Goal: Information Seeking & Learning: Find specific page/section

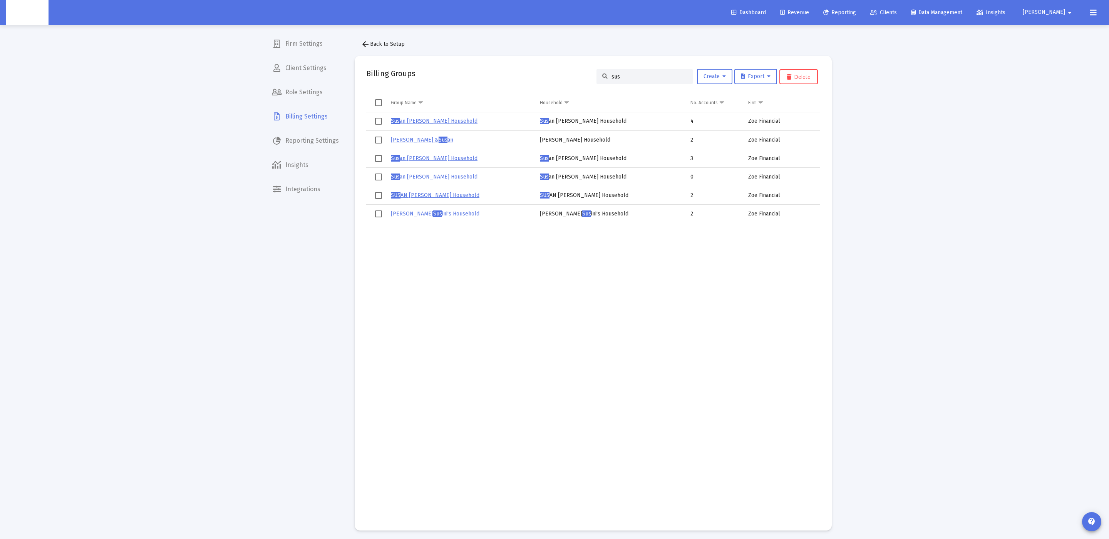
click at [792, 28] on div "arrow_back Back to Setup Billing Groups sus Create Export Delete Group Name Hou…" at bounding box center [593, 283] width 500 height 517
click at [766, 9] on span "Dashboard" at bounding box center [748, 12] width 35 height 7
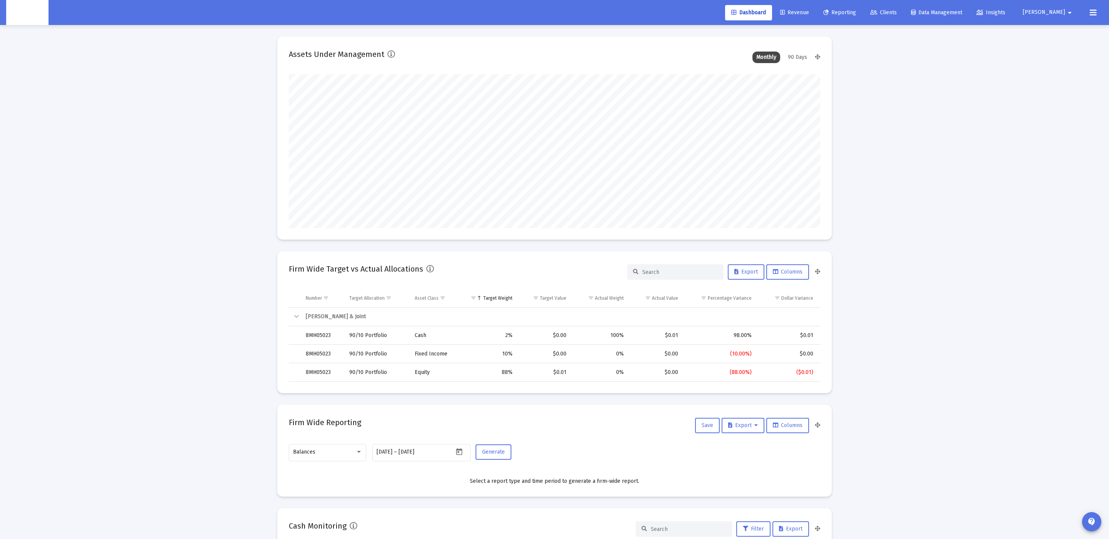
scroll to position [154, 286]
click at [862, 7] on link "Reporting" at bounding box center [839, 12] width 45 height 15
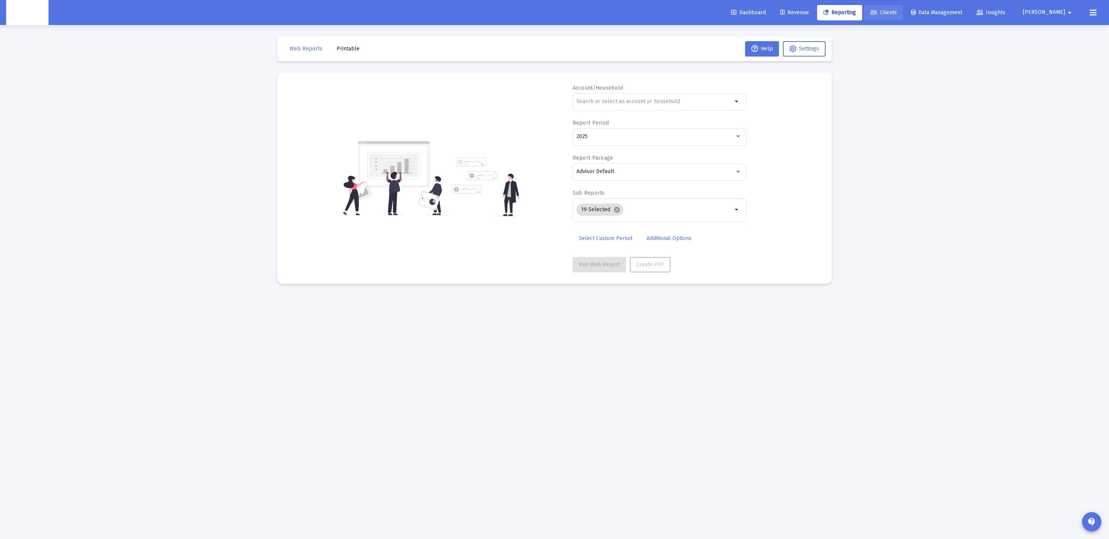
click at [899, 12] on link "Clients" at bounding box center [883, 12] width 39 height 15
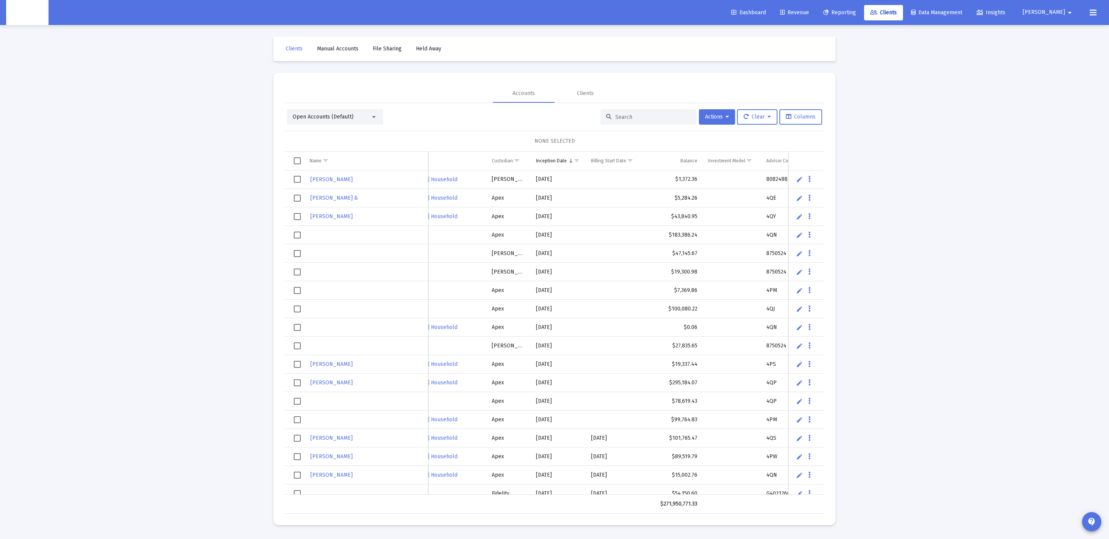
scroll to position [0, 252]
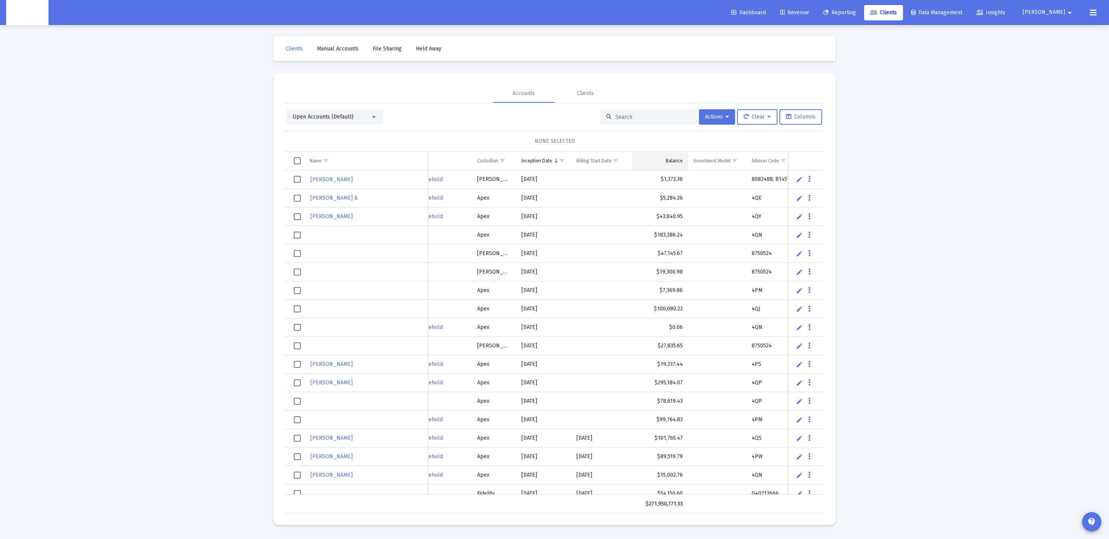
click at [671, 160] on div "Balance" at bounding box center [674, 161] width 17 height 6
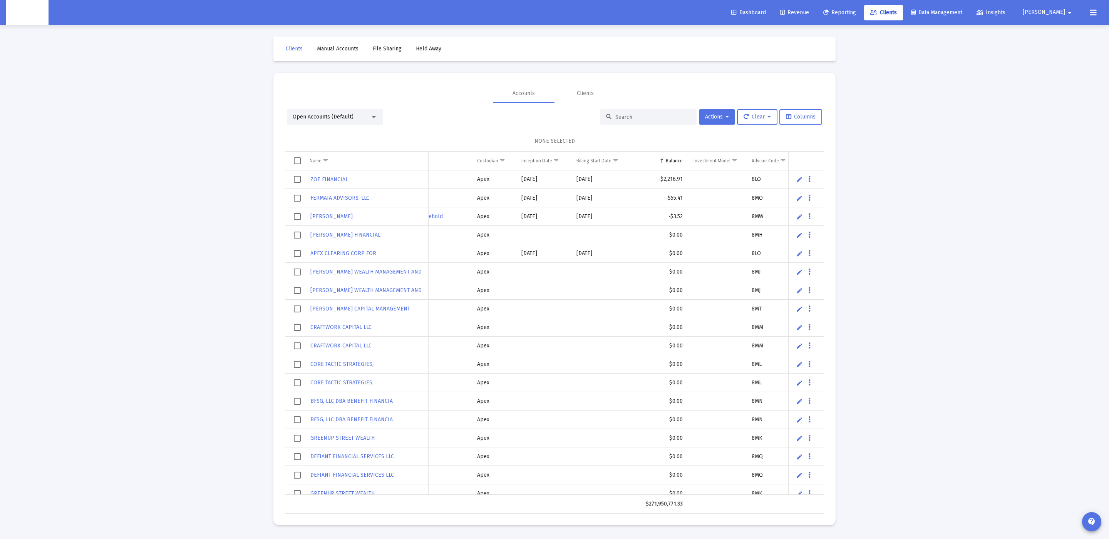
click at [671, 160] on div "Balance" at bounding box center [674, 161] width 17 height 6
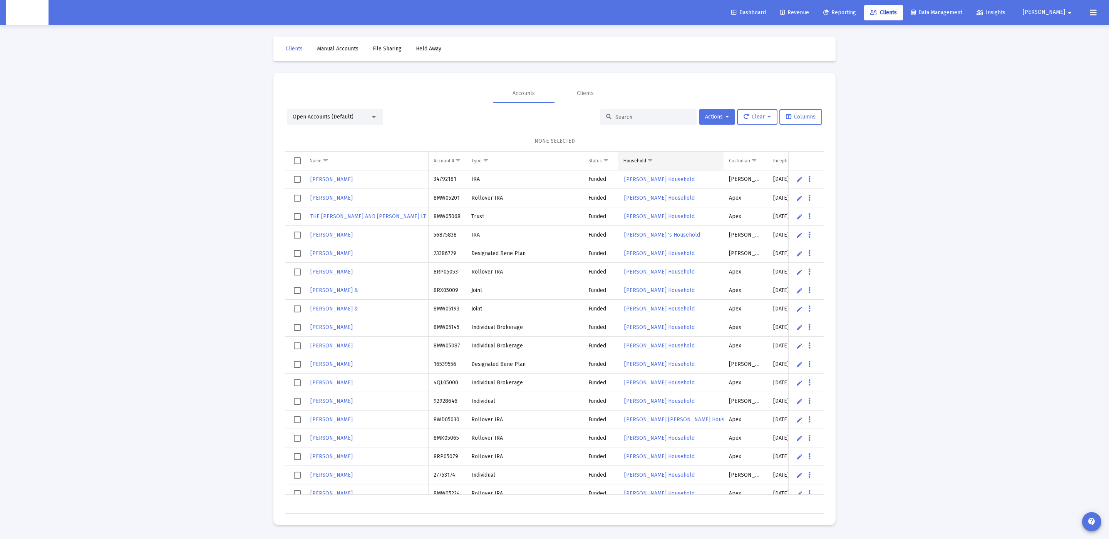
click at [649, 161] on span "Show filter options for column 'Household'" at bounding box center [650, 161] width 6 height 6
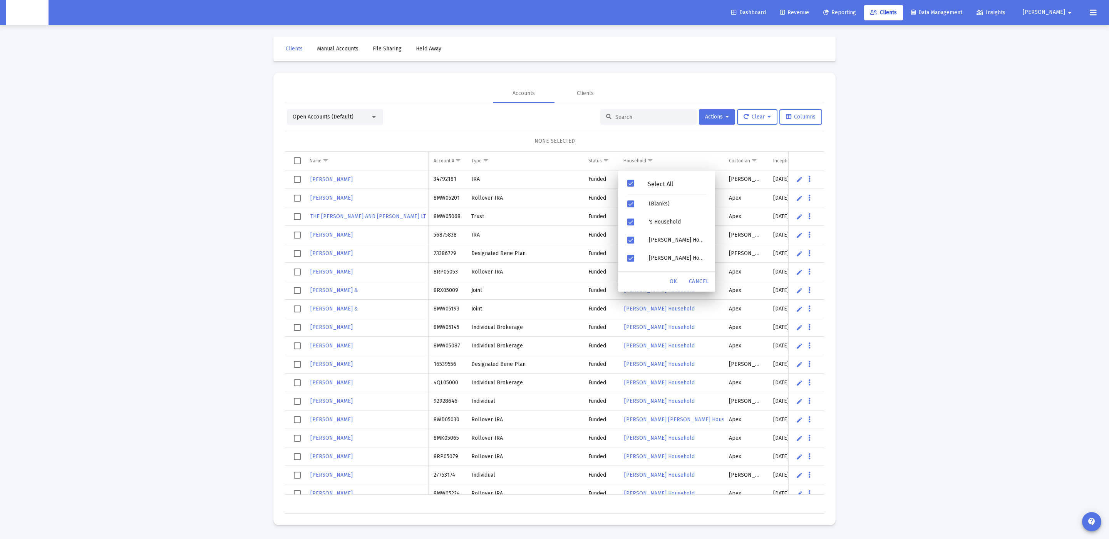
click at [644, 181] on div "Select All" at bounding box center [660, 184] width 52 height 7
click at [632, 206] on span "Filter options" at bounding box center [630, 204] width 7 height 7
click at [672, 282] on span "OK" at bounding box center [674, 281] width 8 height 7
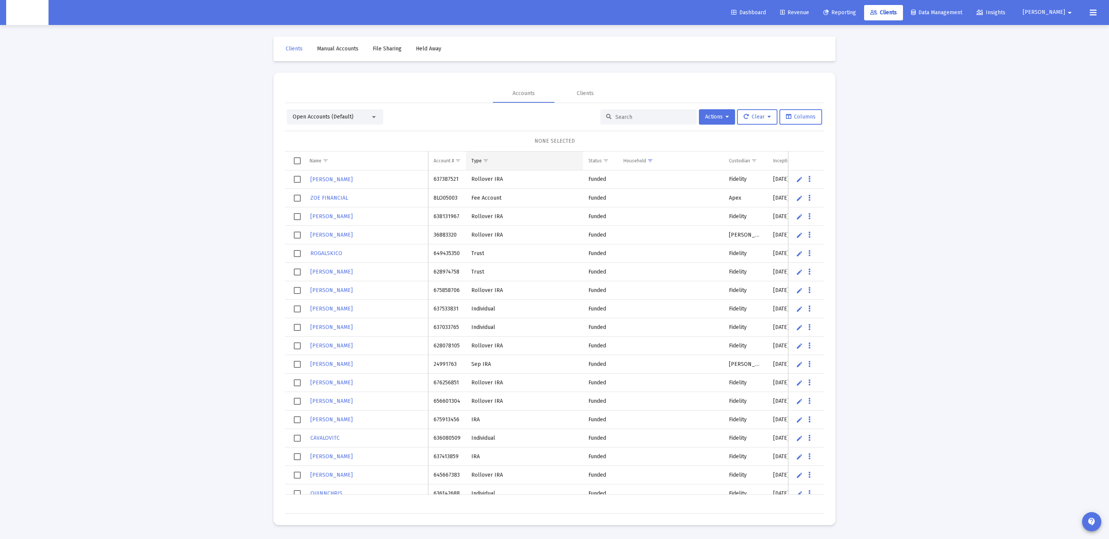
click at [487, 158] on span "Show filter options for column 'Type'" at bounding box center [486, 161] width 6 height 6
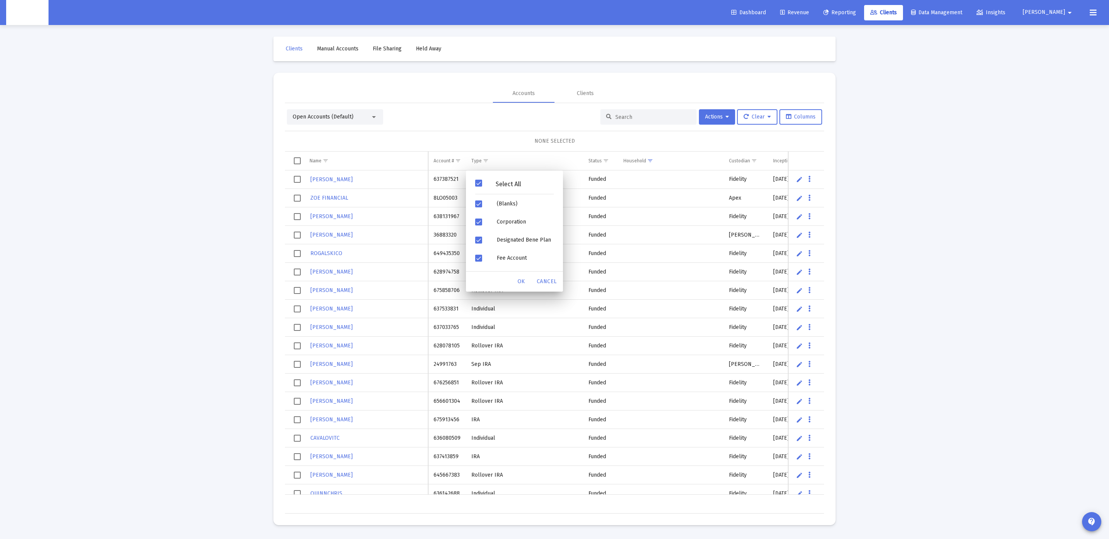
click at [507, 184] on div "Select All" at bounding box center [508, 184] width 52 height 7
click at [508, 183] on div "Select All" at bounding box center [508, 184] width 52 height 7
click at [528, 222] on div "Fee Account" at bounding box center [525, 217] width 69 height 18
click at [517, 236] on div "Fee account" at bounding box center [525, 235] width 69 height 18
click at [519, 285] on div "OK" at bounding box center [521, 282] width 25 height 14
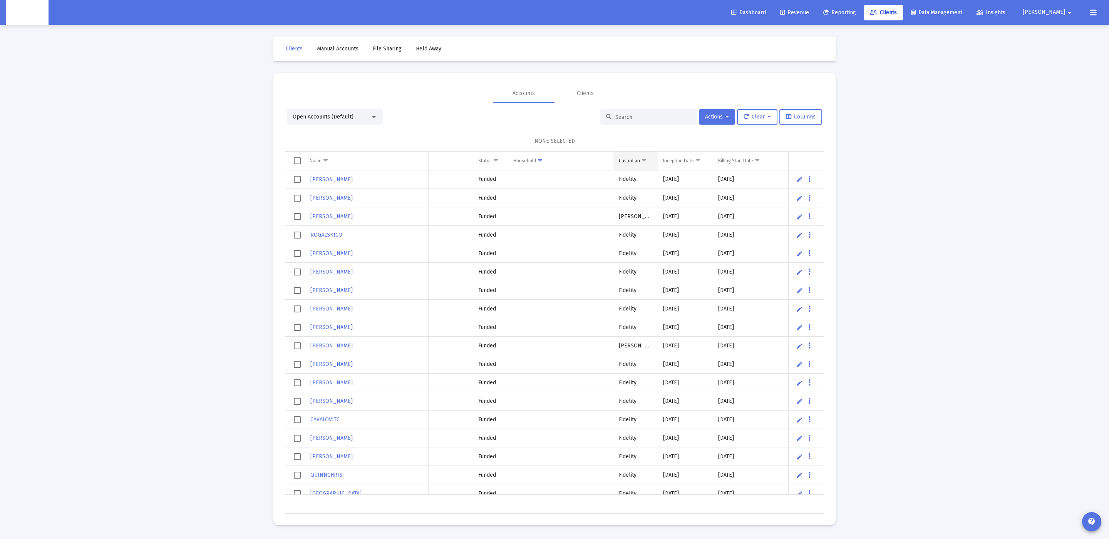
click at [644, 159] on span "Show filter options for column 'Custodian'" at bounding box center [644, 161] width 6 height 6
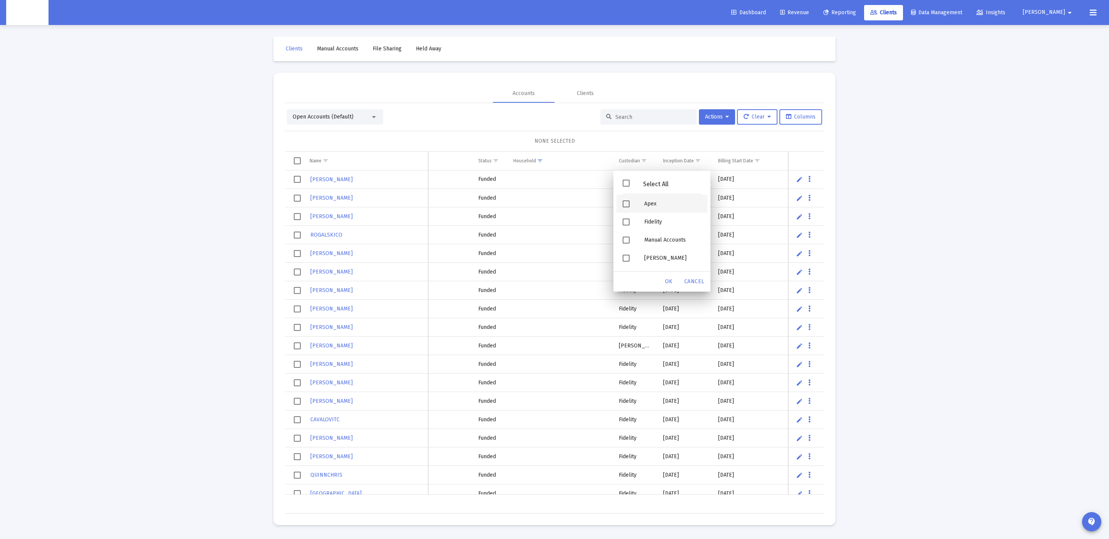
click at [631, 201] on div "Filter options" at bounding box center [627, 204] width 22 height 18
click at [660, 278] on div "OK" at bounding box center [668, 282] width 25 height 14
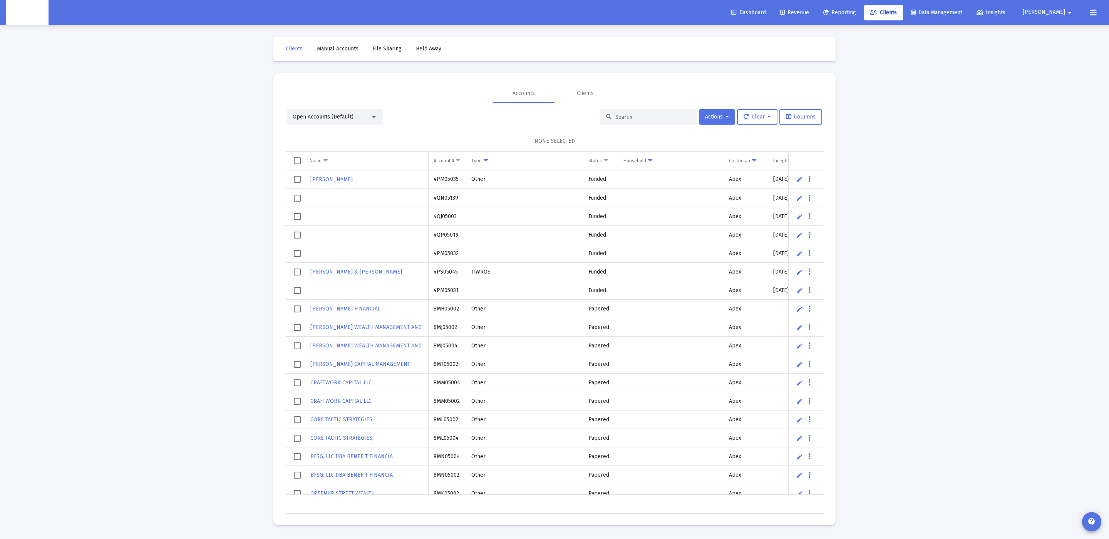
click at [665, 177] on td "Data grid" at bounding box center [670, 180] width 105 height 18
click at [331, 194] on td "Data grid" at bounding box center [366, 198] width 124 height 18
click at [798, 120] on button "Columns" at bounding box center [800, 116] width 43 height 15
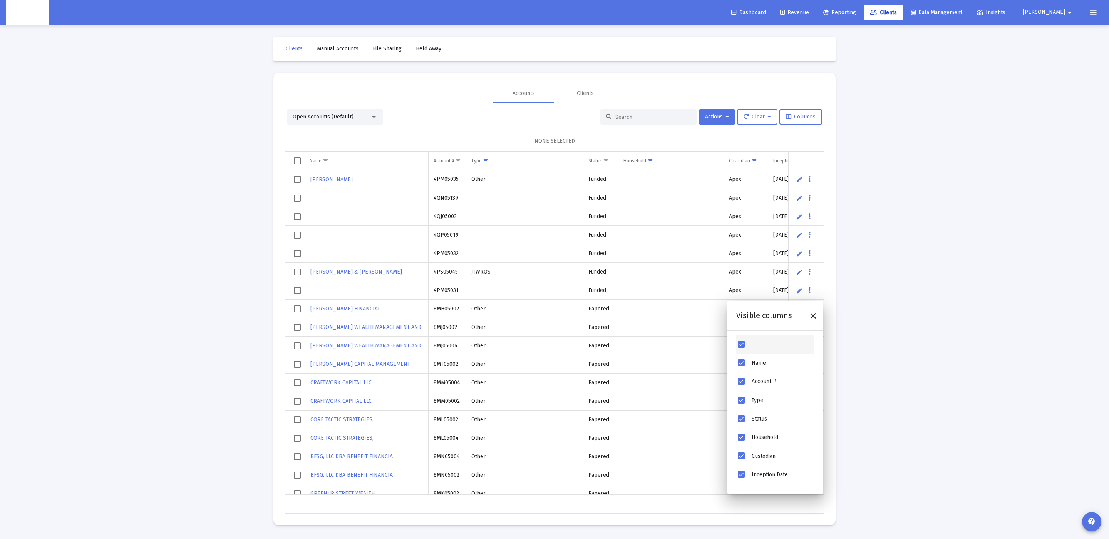
click at [746, 348] on div "Column Chooser" at bounding box center [775, 345] width 78 height 18
drag, startPoint x: 742, startPoint y: 347, endPoint x: 730, endPoint y: 357, distance: 15.1
click at [738, 345] on span "Column Chooser" at bounding box center [741, 344] width 7 height 7
click at [743, 343] on span "Column Chooser" at bounding box center [741, 344] width 7 height 7
click at [742, 358] on div "Name" at bounding box center [775, 363] width 78 height 18
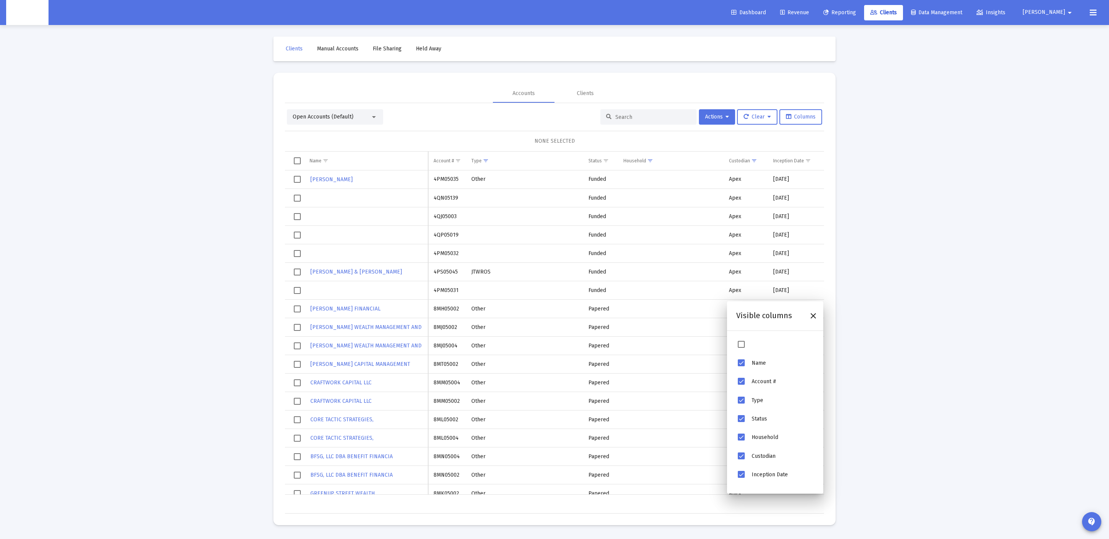
click at [738, 364] on span "Name" at bounding box center [741, 363] width 7 height 7
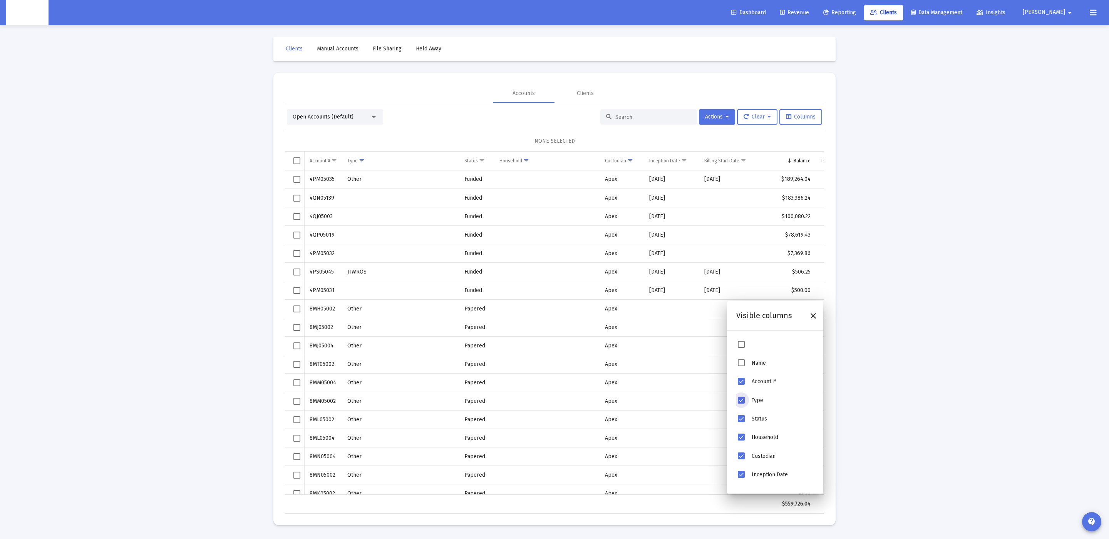
click at [740, 399] on span "Type" at bounding box center [741, 400] width 7 height 7
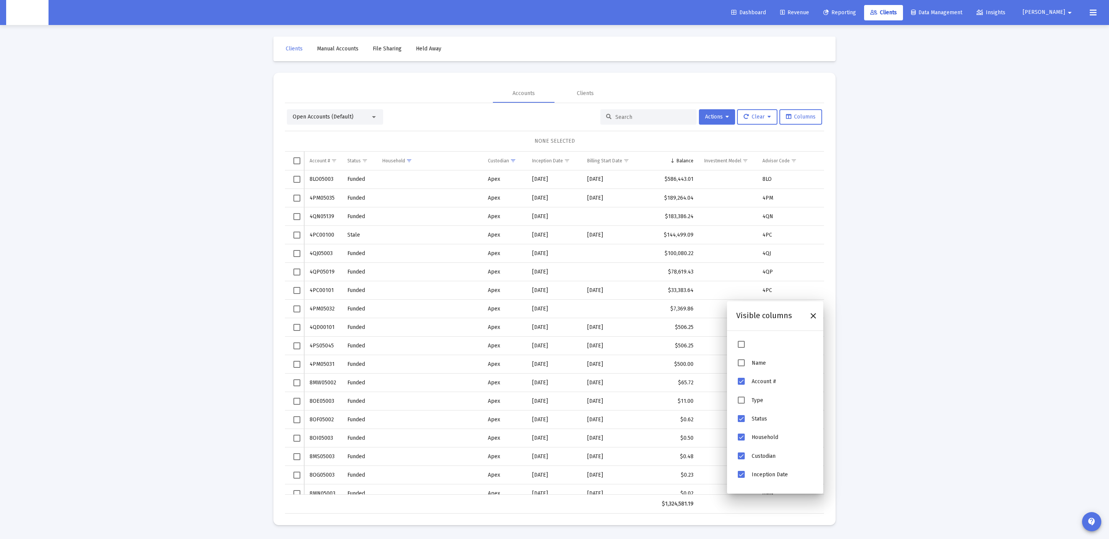
click at [741, 397] on span "Type" at bounding box center [741, 400] width 7 height 7
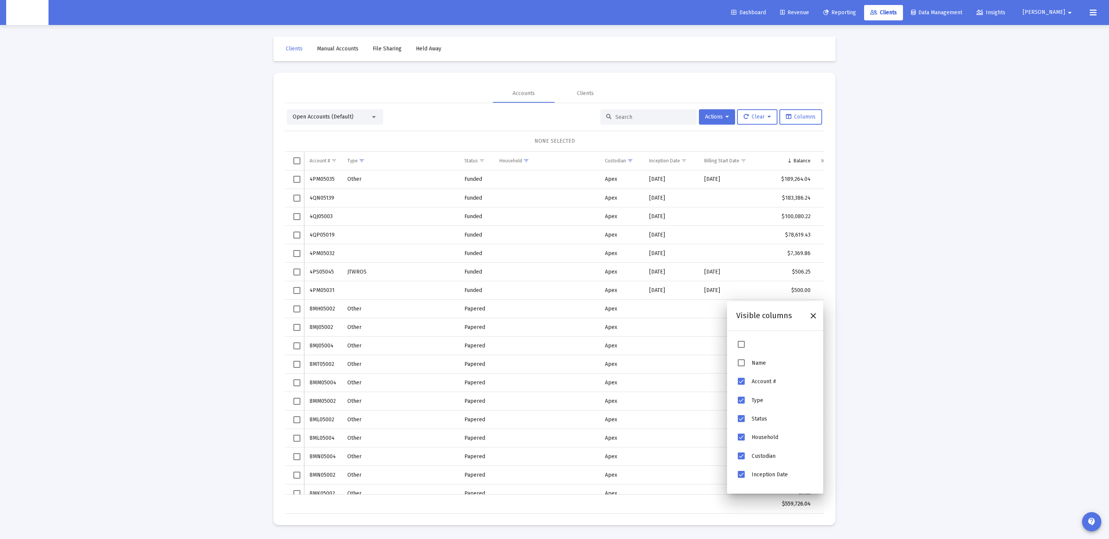
click at [745, 421] on div "Status" at bounding box center [775, 419] width 78 height 18
click at [740, 420] on span "Status" at bounding box center [741, 418] width 7 height 7
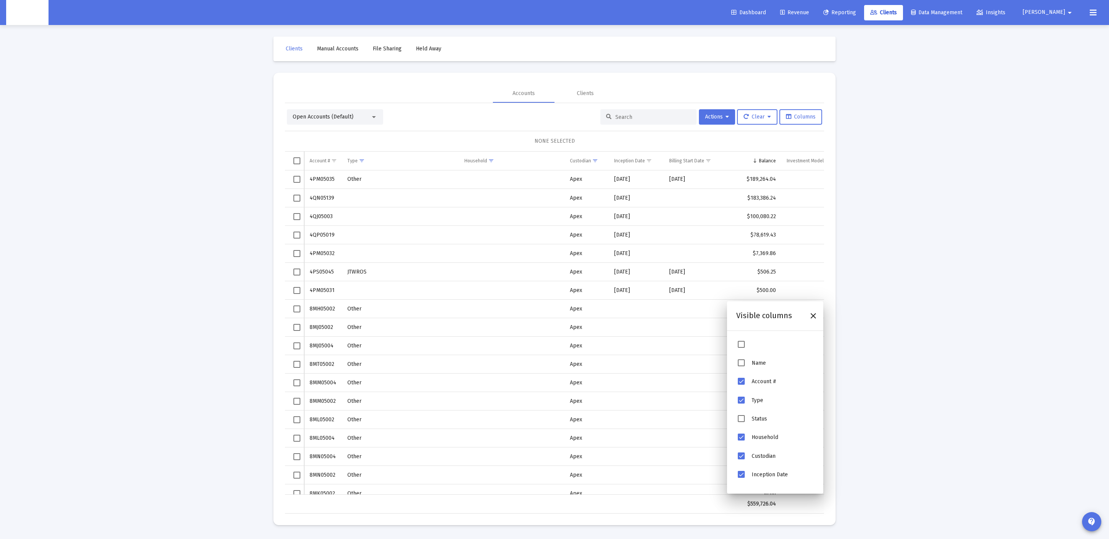
click at [744, 449] on div "Custodian" at bounding box center [775, 456] width 78 height 18
click at [744, 456] on span "Custodian" at bounding box center [741, 456] width 7 height 7
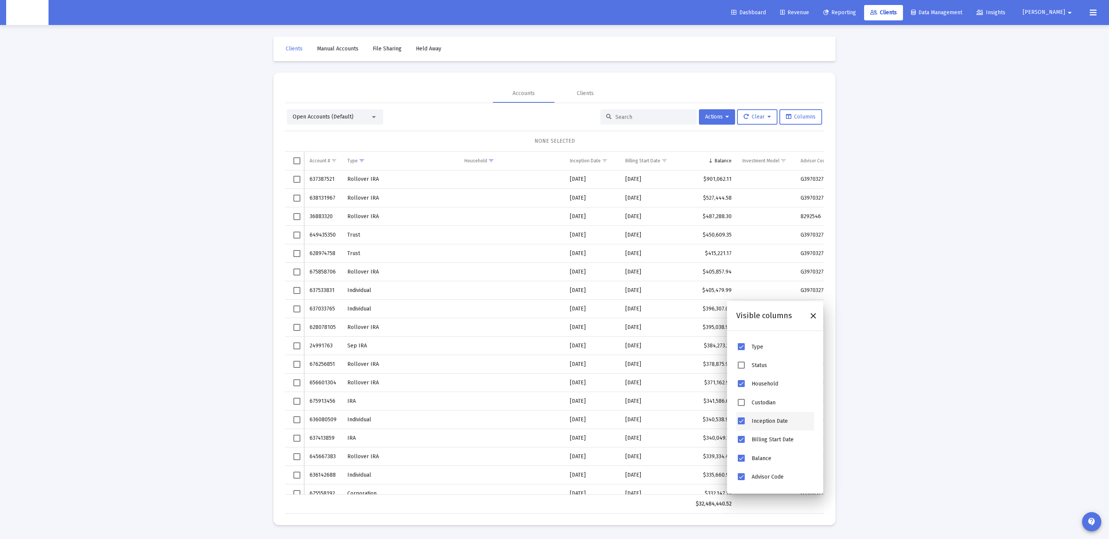
click at [742, 423] on span "Inception Date" at bounding box center [741, 421] width 7 height 7
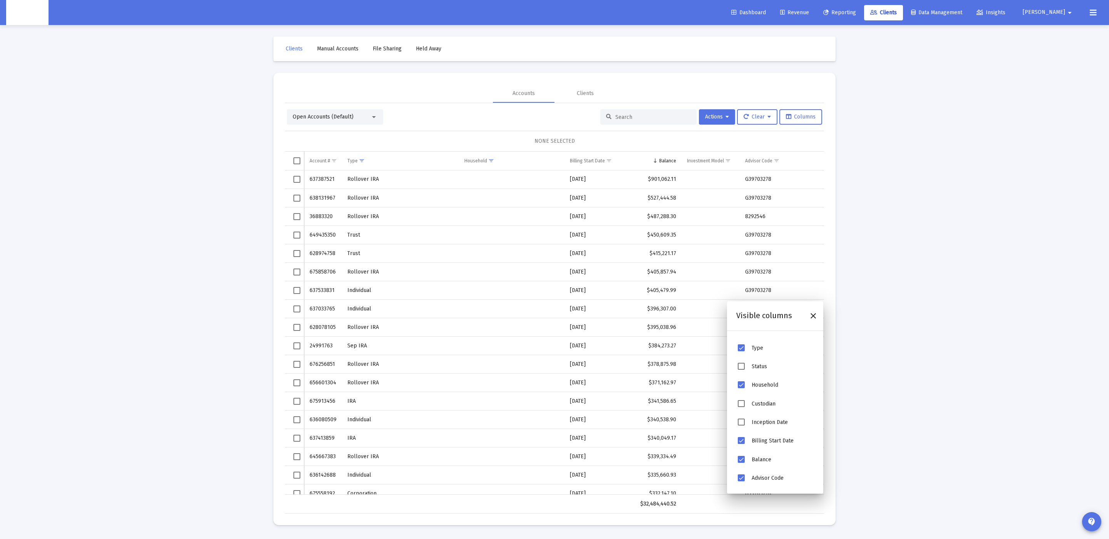
click at [738, 440] on span "Billing Start Date" at bounding box center [741, 440] width 7 height 7
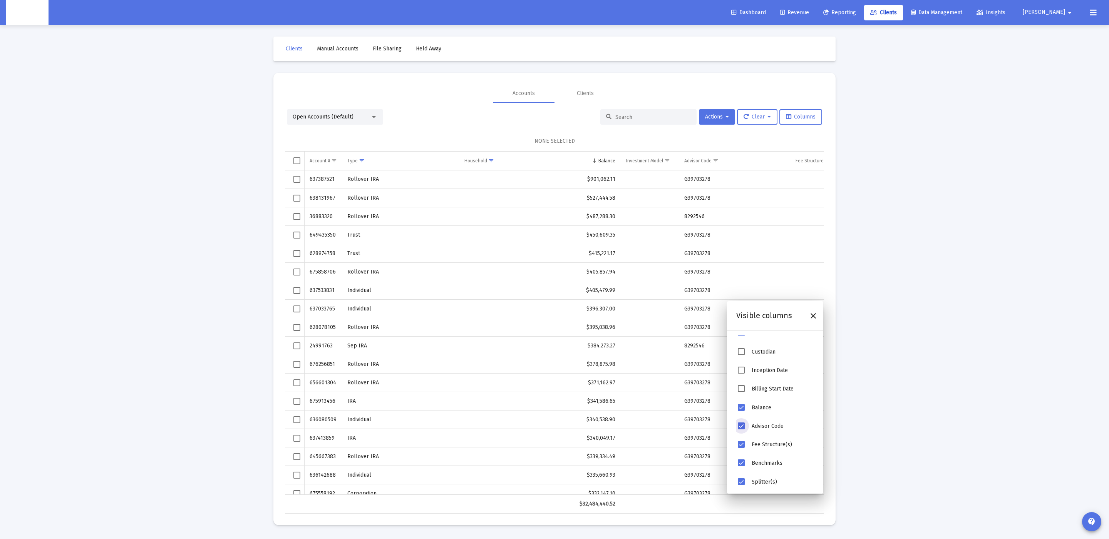
click at [741, 427] on span "Advisor Code" at bounding box center [741, 426] width 7 height 7
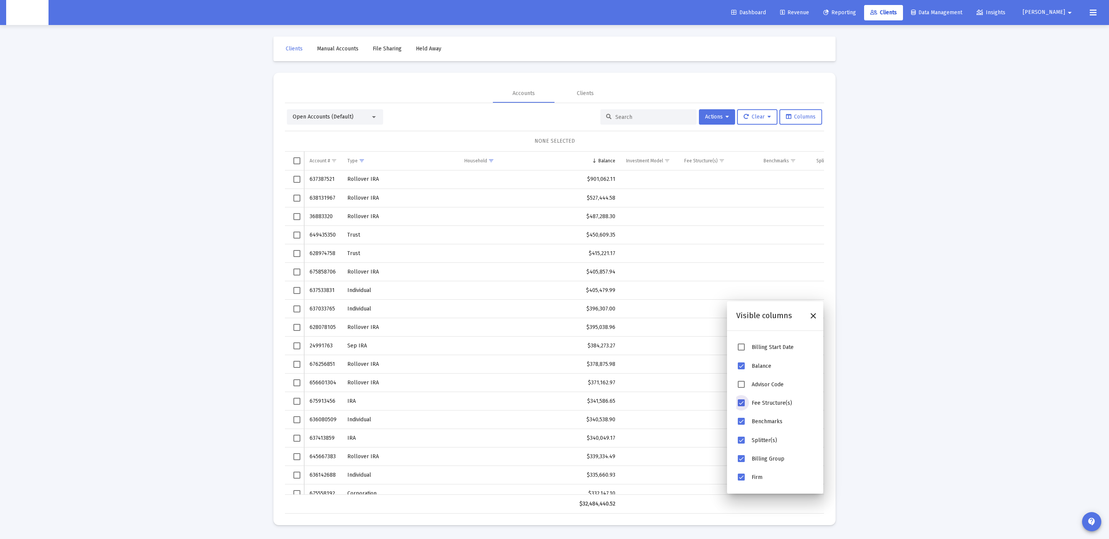
click at [745, 402] on span "Fee Structure(s)" at bounding box center [741, 403] width 7 height 7
click at [742, 420] on span "Benchmarks" at bounding box center [741, 421] width 7 height 7
click at [739, 441] on span "Splitter(s)" at bounding box center [741, 440] width 7 height 7
click at [740, 426] on span "Billing Group" at bounding box center [741, 423] width 7 height 7
click at [739, 445] on span "Firm" at bounding box center [741, 442] width 7 height 7
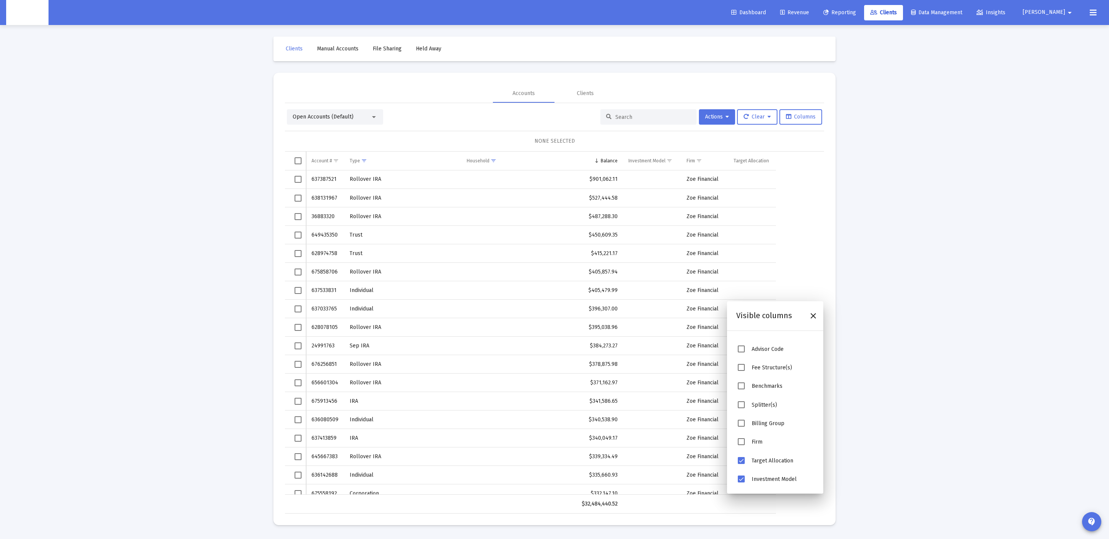
click at [742, 464] on span "Target Allocation" at bounding box center [741, 460] width 7 height 7
click at [744, 479] on span "Investment Model" at bounding box center [741, 479] width 7 height 7
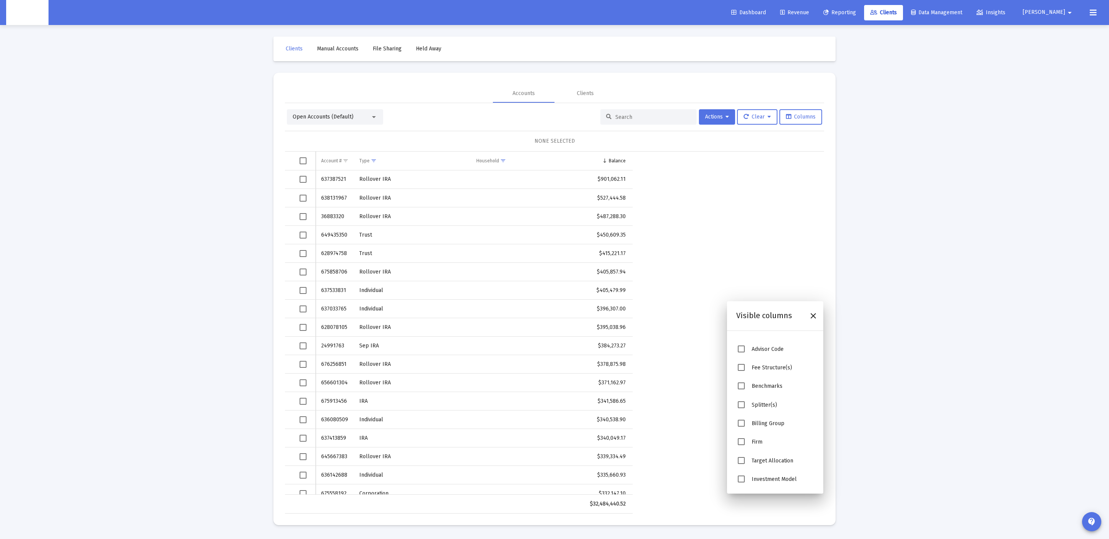
click at [673, 223] on div "Open Accounts (Default) Actions Clear Columns NONE SELECTED Account # Type Hous…" at bounding box center [554, 311] width 539 height 405
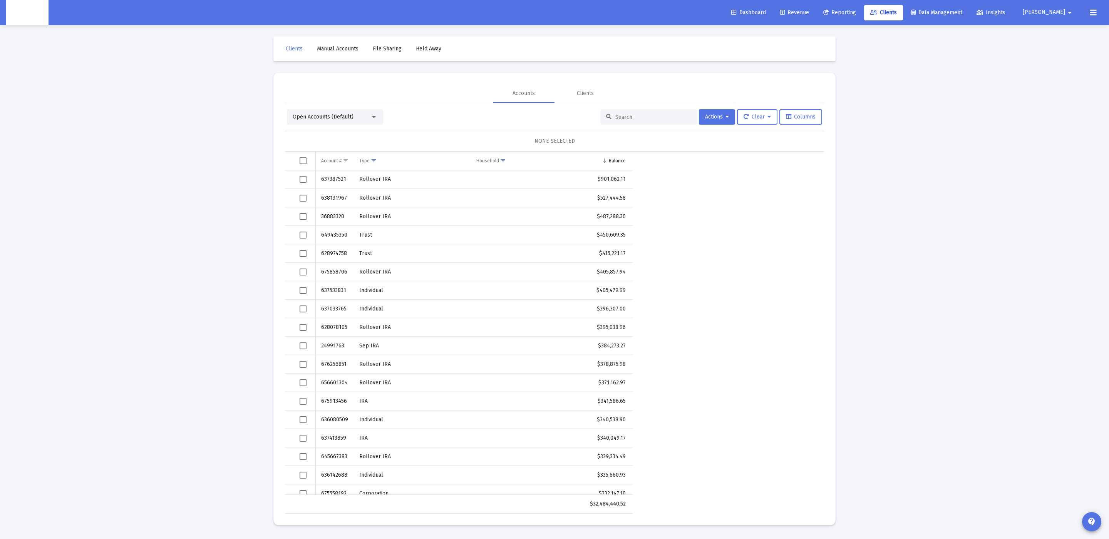
drag, startPoint x: 629, startPoint y: 149, endPoint x: 633, endPoint y: 236, distance: 87.1
click at [633, 236] on div "Open Accounts (Default) Actions Clear Columns NONE SELECTED Account # Type Hous…" at bounding box center [554, 311] width 539 height 405
click at [647, 303] on div "Open Accounts (Default) Actions Clear Columns NONE SELECTED Account # Type Hous…" at bounding box center [554, 311] width 539 height 405
click at [795, 114] on span "Columns" at bounding box center [801, 117] width 30 height 7
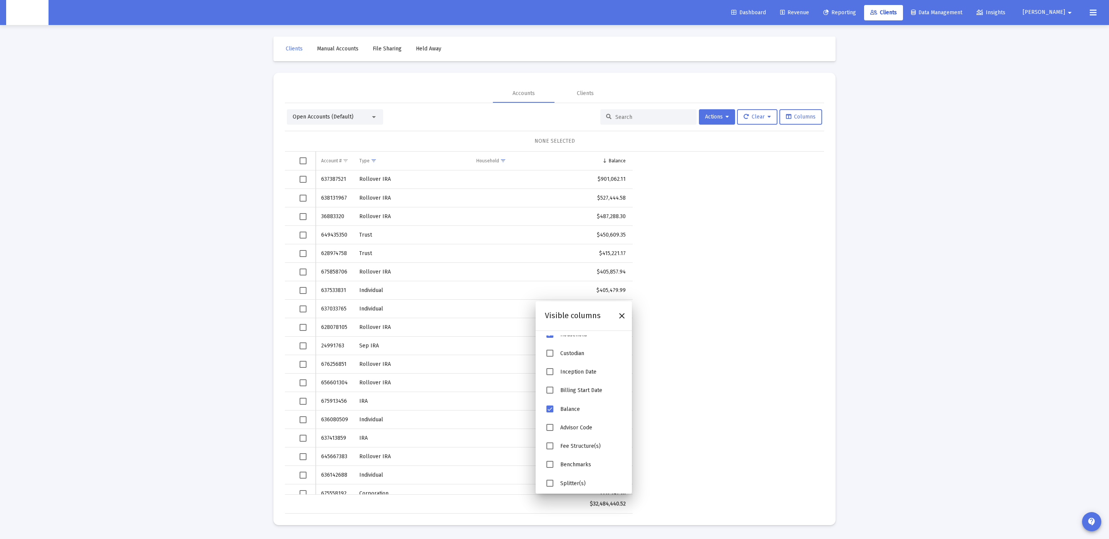
click at [576, 355] on span "Custodian" at bounding box center [572, 353] width 24 height 7
click at [557, 356] on div "Custodian" at bounding box center [584, 354] width 78 height 18
click at [549, 354] on span "Custodian" at bounding box center [549, 353] width 7 height 7
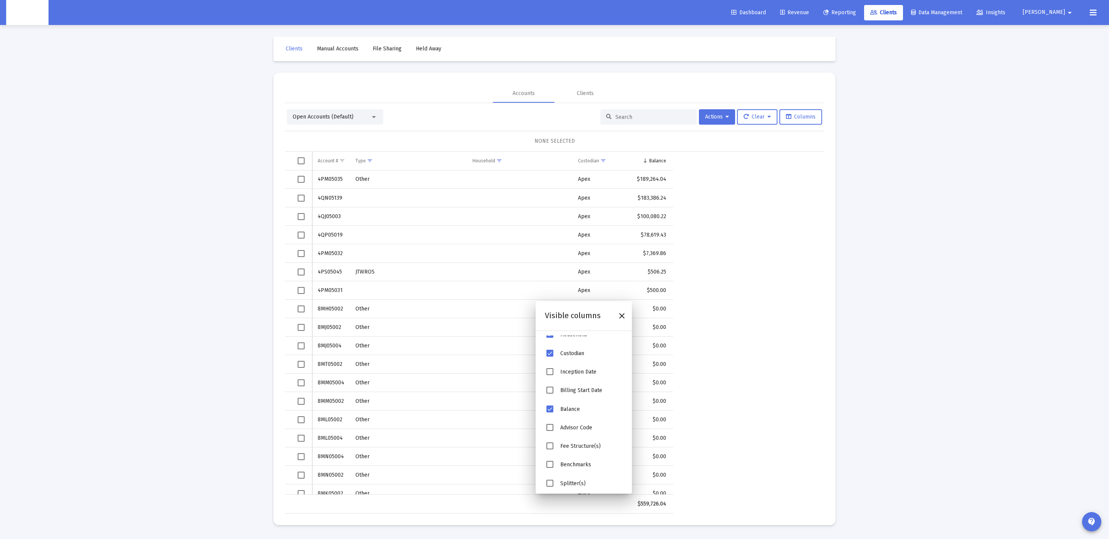
click at [775, 371] on div "Open Accounts (Default) Actions Clear Columns NONE SELECTED Account # Type Hous…" at bounding box center [554, 311] width 539 height 405
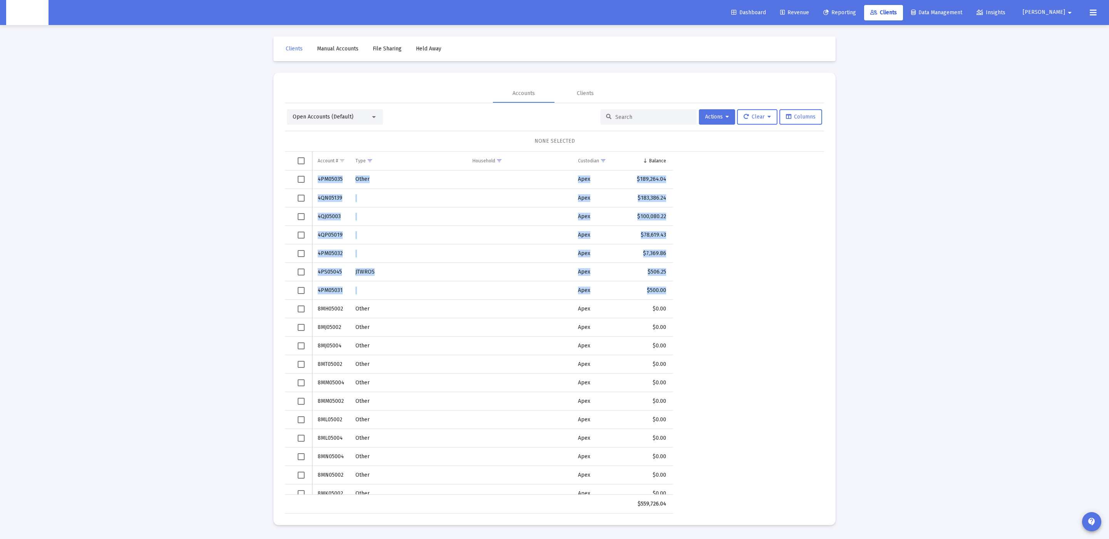
drag, startPoint x: 669, startPoint y: 295, endPoint x: 315, endPoint y: 182, distance: 372.2
copy tbody "4PM05035 Other Apex $189,264.04 4QN05139 Apex $183,386.24 4QJ05003 Apex $100,08…"
click at [799, 117] on span "Columns" at bounding box center [801, 117] width 30 height 7
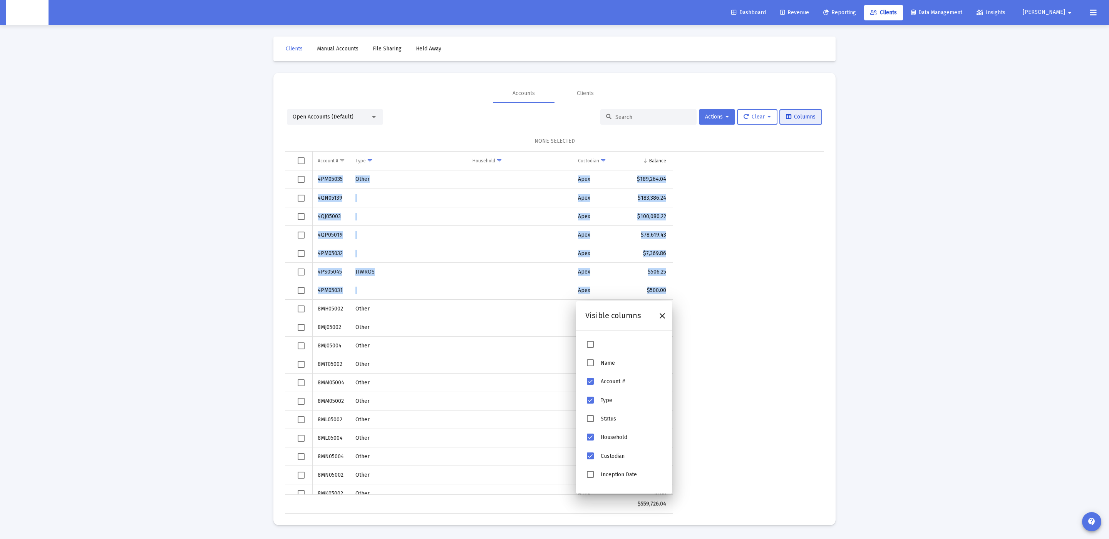
scroll to position [103, 0]
click at [626, 390] on span "Billing Start Date" at bounding box center [622, 391] width 42 height 7
click at [593, 420] on span "Billing Group" at bounding box center [590, 423] width 7 height 7
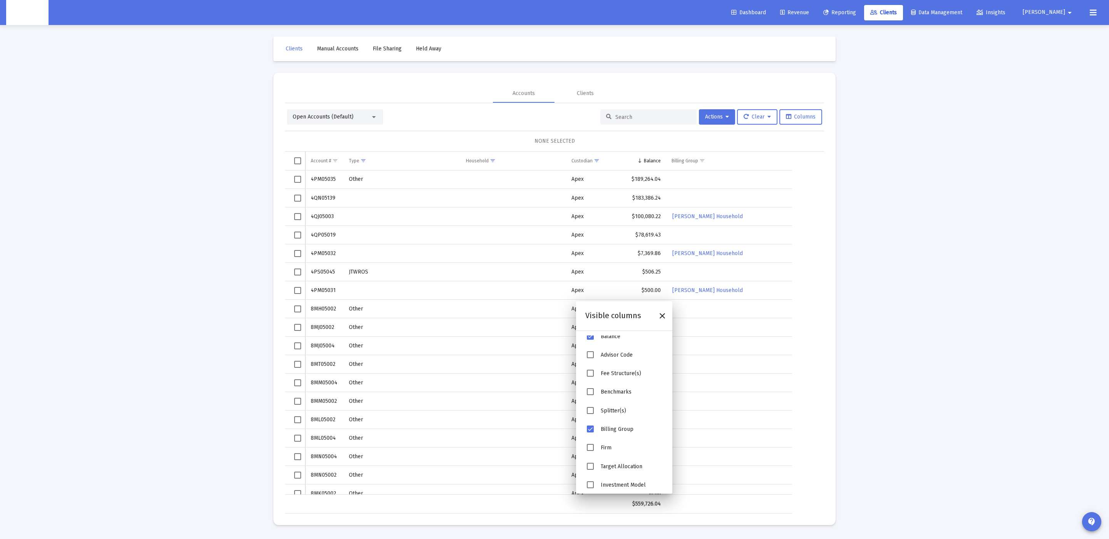
click at [833, 335] on mat-card "Accounts Clients Open Accounts (Default) Actions Clear Columns NONE SELECTED Ac…" at bounding box center [554, 299] width 562 height 453
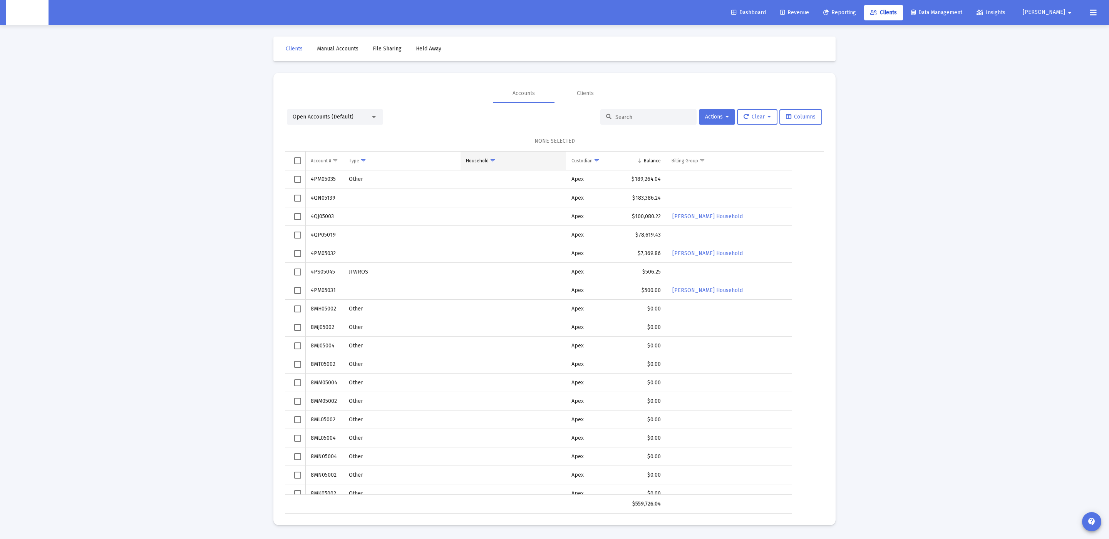
click at [490, 158] on span "Show filter options for column 'Household'" at bounding box center [493, 161] width 6 height 6
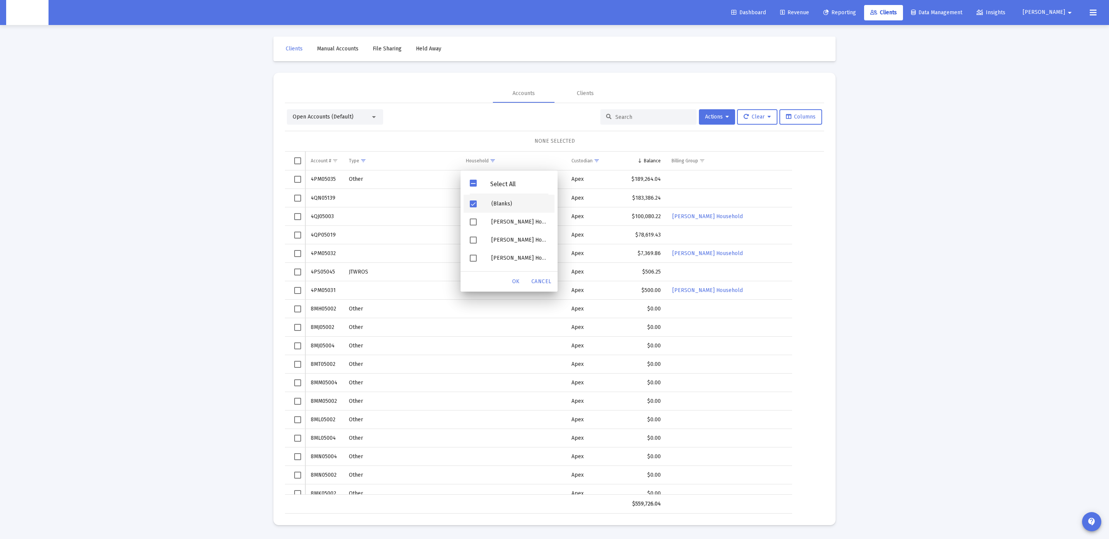
click at [475, 202] on span "Filter options" at bounding box center [473, 204] width 7 height 7
click at [512, 281] on div "OK" at bounding box center [516, 282] width 25 height 14
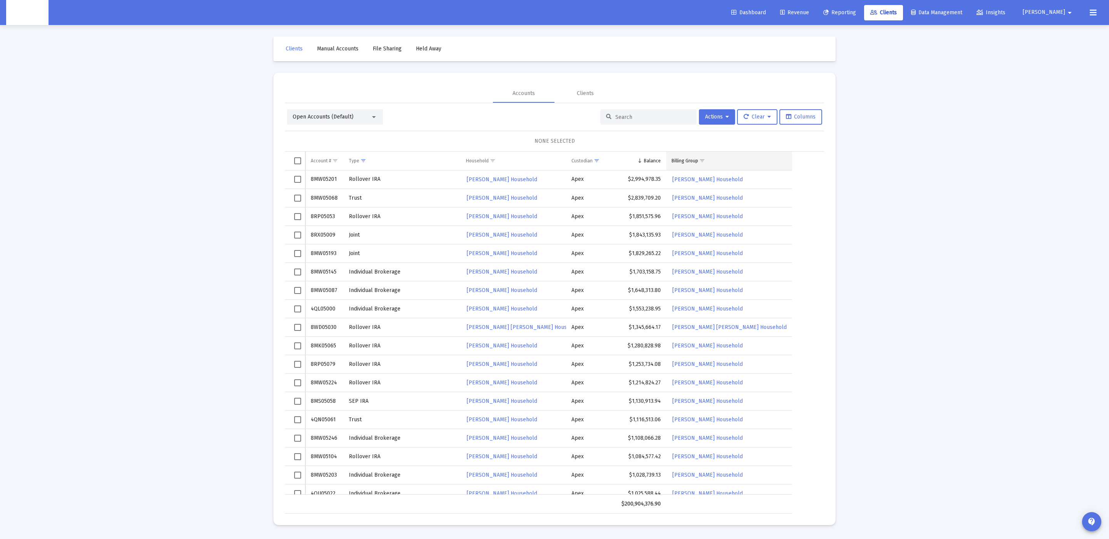
click at [702, 159] on span "Show filter options for column 'Billing Group'" at bounding box center [702, 161] width 6 height 6
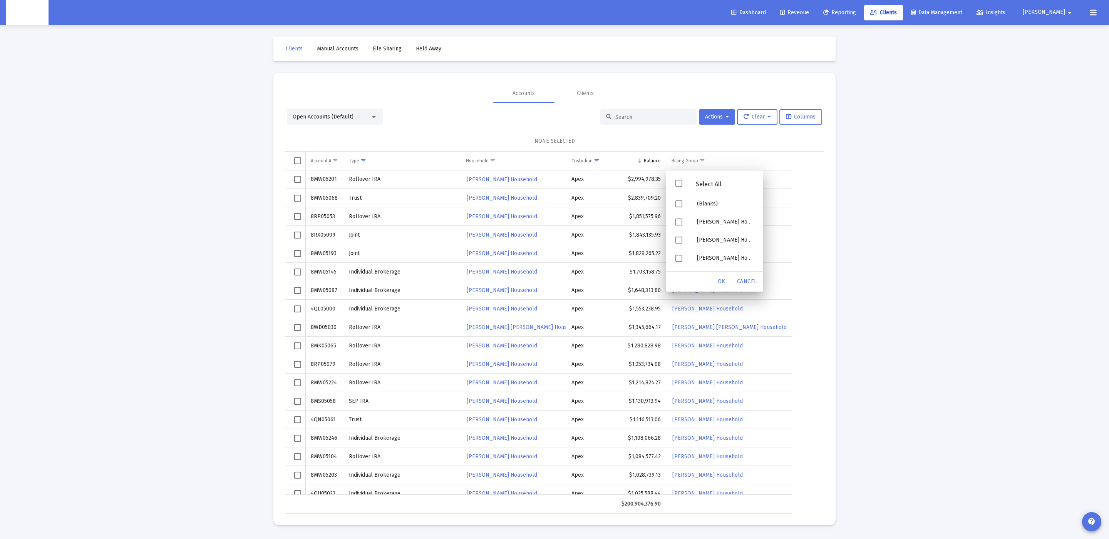
drag, startPoint x: 678, startPoint y: 184, endPoint x: 679, endPoint y: 192, distance: 8.2
click at [679, 192] on div "Select All" at bounding box center [714, 185] width 91 height 20
click at [677, 203] on span "Filter options" at bounding box center [678, 204] width 7 height 7
click at [719, 281] on span "OK" at bounding box center [722, 281] width 8 height 7
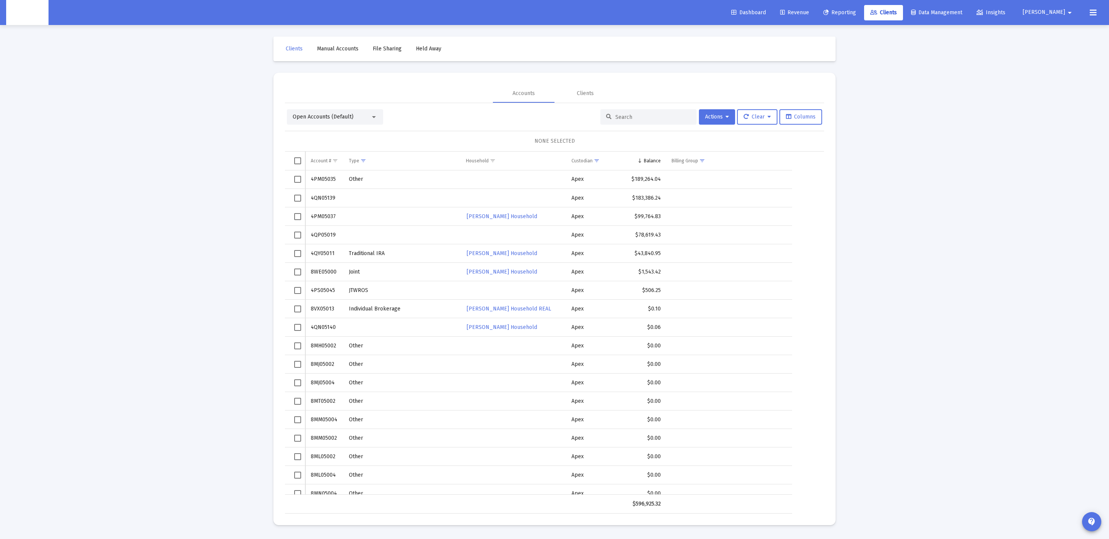
click at [323, 219] on td "4PM05037" at bounding box center [324, 217] width 38 height 18
copy td "4PM05037"
click at [323, 255] on td "4QY05011" at bounding box center [324, 253] width 38 height 18
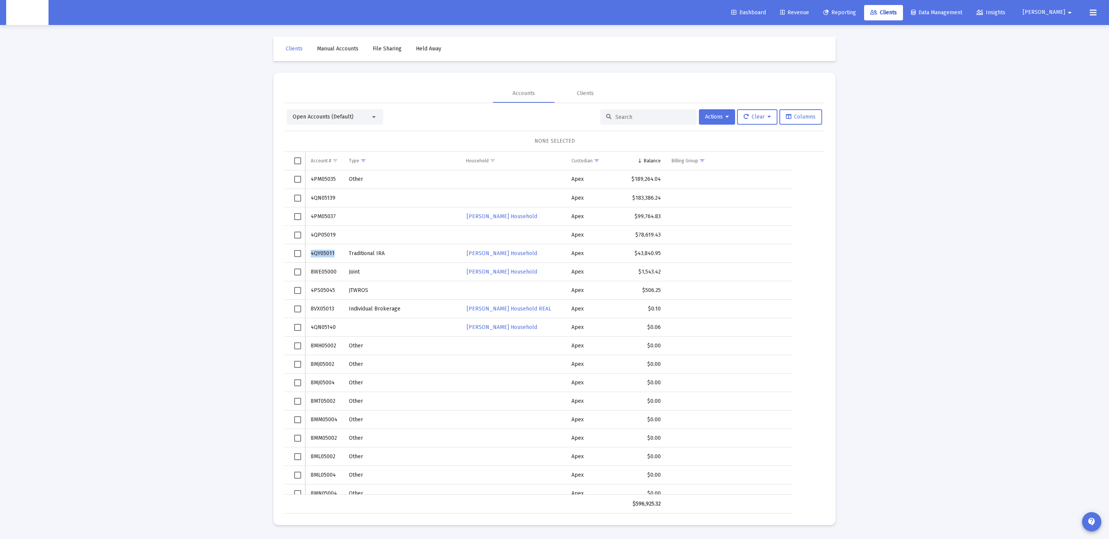
copy td "4QY05011"
click at [310, 273] on td "8WE05000" at bounding box center [324, 272] width 38 height 18
copy td "8WE05000"
click at [318, 312] on td "8VX05013" at bounding box center [324, 309] width 38 height 18
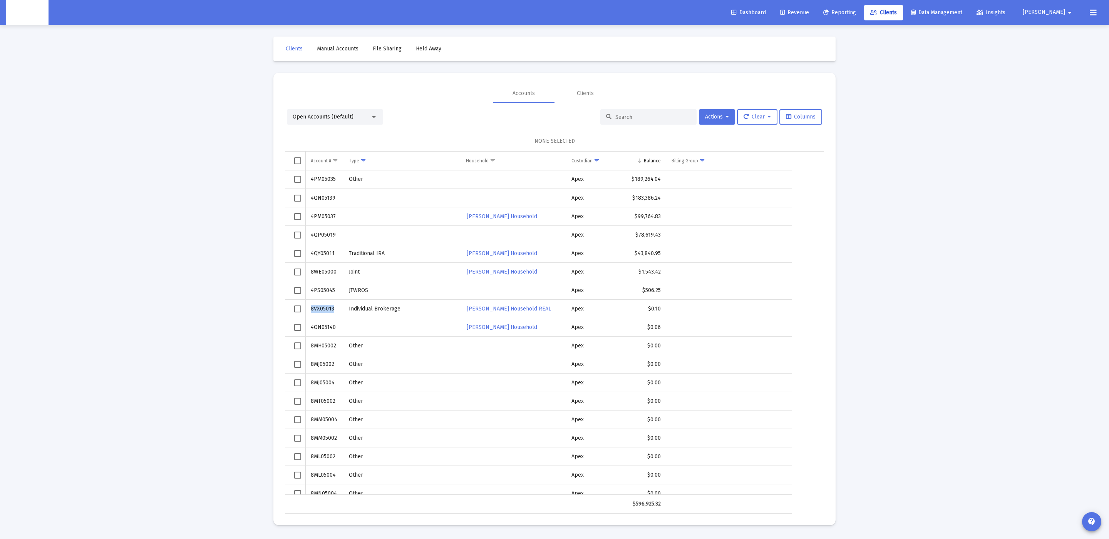
click at [318, 312] on td "8VX05013" at bounding box center [324, 309] width 38 height 18
copy td "8VX05013"
click at [317, 326] on td "4QN05140" at bounding box center [324, 327] width 38 height 18
click at [321, 328] on td "4QN05140" at bounding box center [324, 327] width 38 height 18
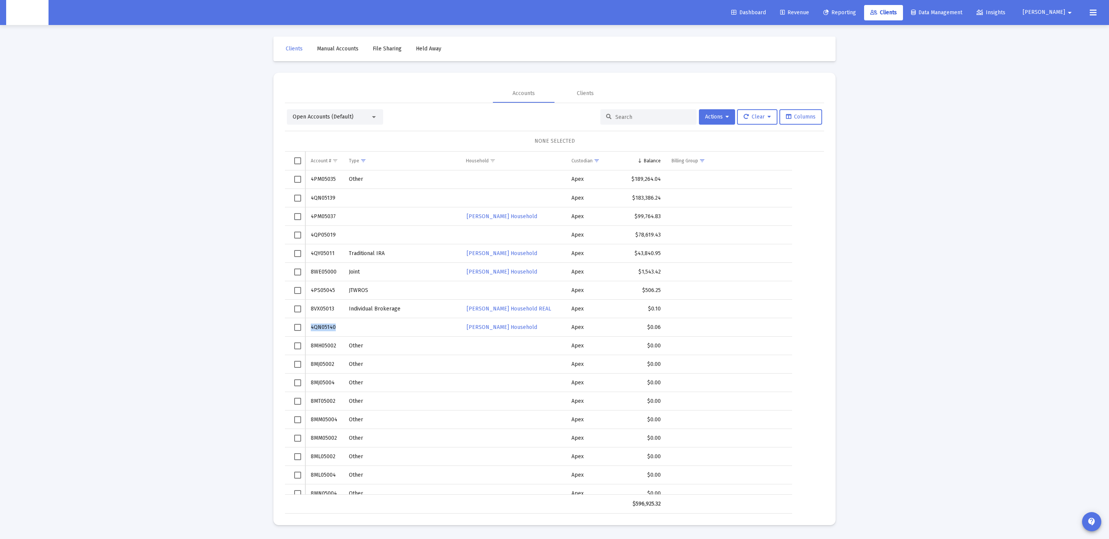
copy td "4QN05140"
click at [701, 159] on span "Show filter options for column 'Billing Group'" at bounding box center [702, 161] width 6 height 6
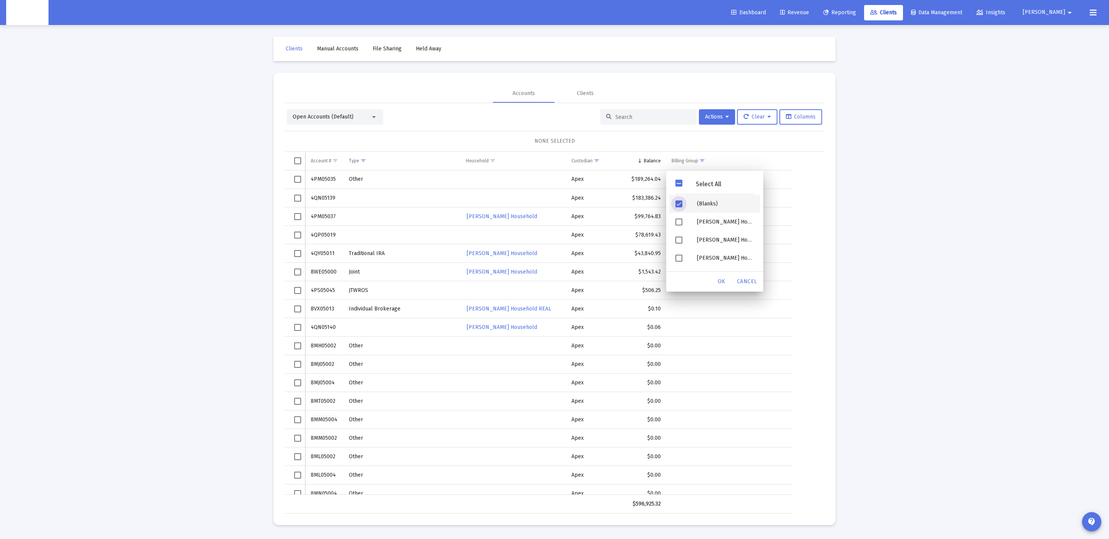
click at [686, 201] on div "Filter options" at bounding box center [680, 204] width 22 height 18
click at [682, 195] on div "Filter options" at bounding box center [680, 204] width 22 height 18
click at [679, 184] on span "Filter options" at bounding box center [678, 183] width 7 height 7
click at [713, 276] on div "OK" at bounding box center [721, 282] width 25 height 14
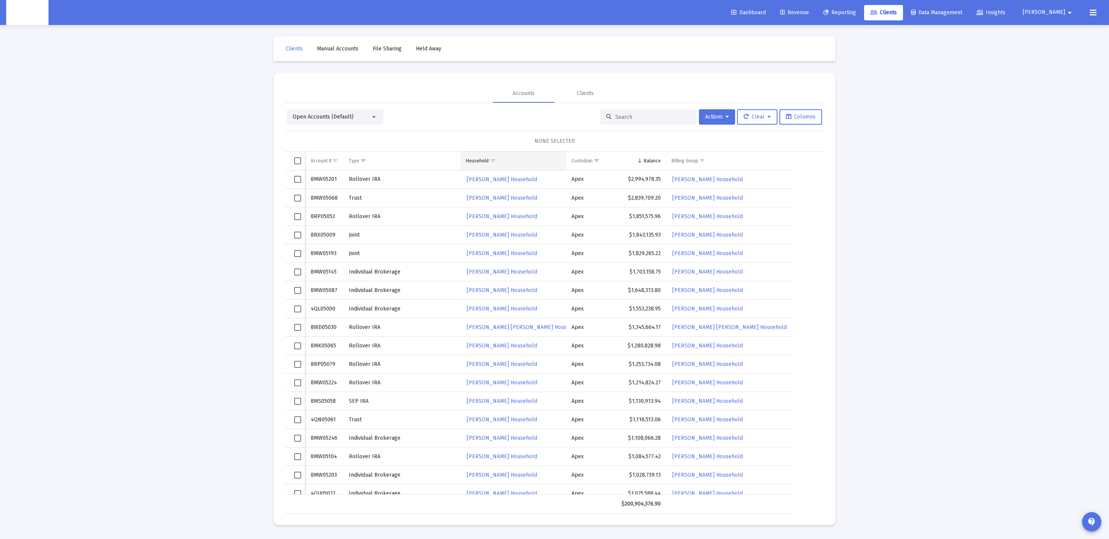
click at [493, 161] on span "Show filter options for column 'Household'" at bounding box center [493, 161] width 6 height 6
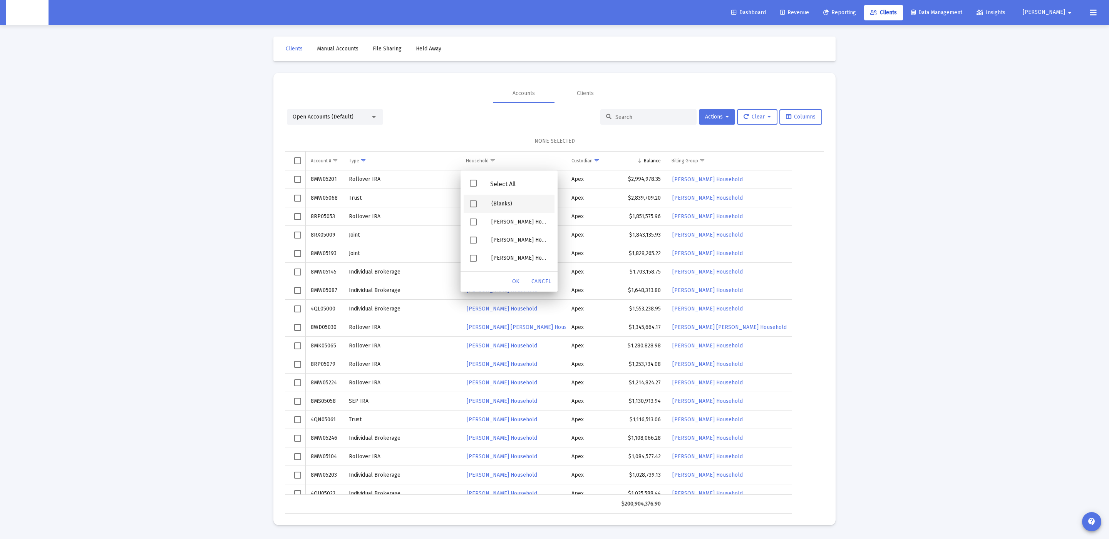
click at [489, 205] on div "(Blanks)" at bounding box center [519, 204] width 69 height 18
click at [508, 277] on div "OK" at bounding box center [516, 282] width 25 height 14
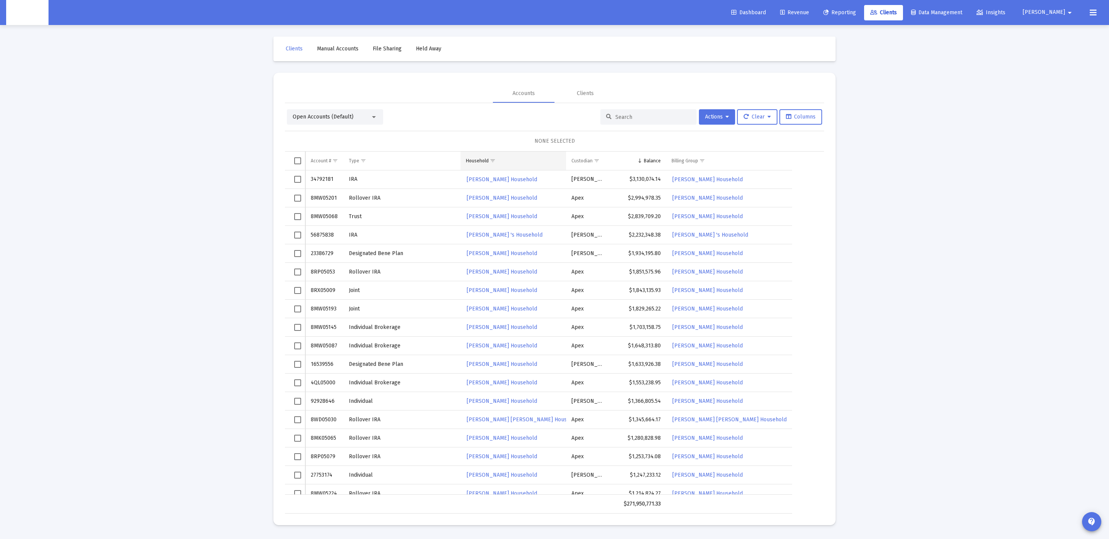
click at [495, 158] on span "Show filter options for column 'Household'" at bounding box center [493, 161] width 6 height 6
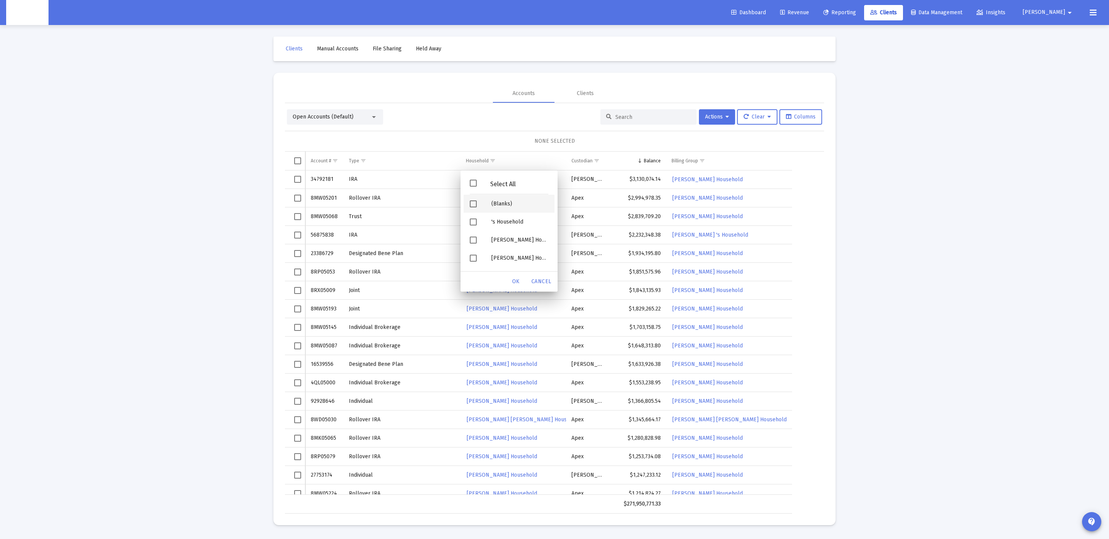
click at [492, 206] on div "(Blanks)" at bounding box center [519, 204] width 69 height 18
click at [518, 281] on span "OK" at bounding box center [516, 281] width 8 height 7
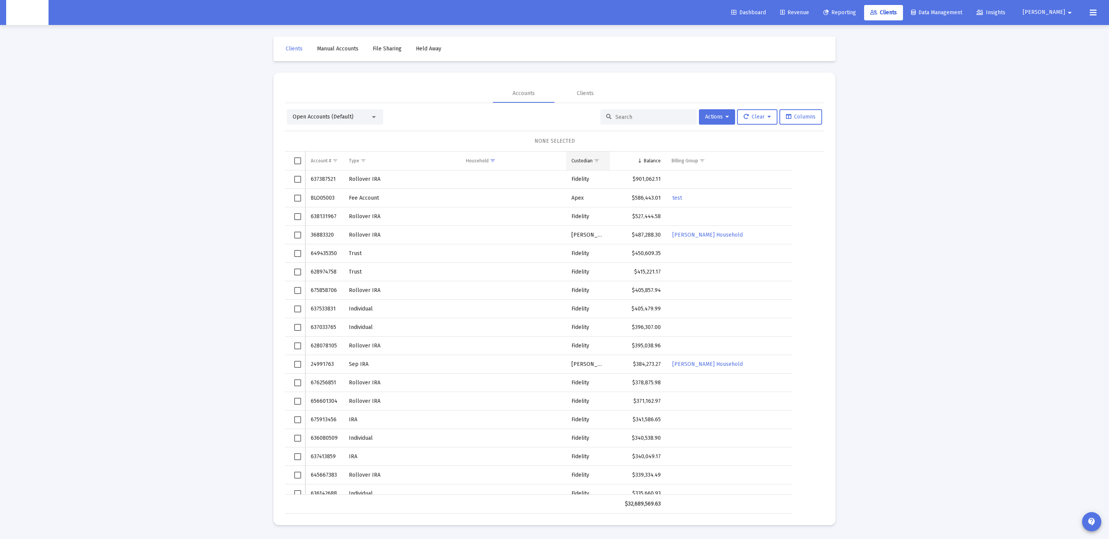
click at [597, 160] on span "Show filter options for column 'Custodian'" at bounding box center [597, 161] width 6 height 6
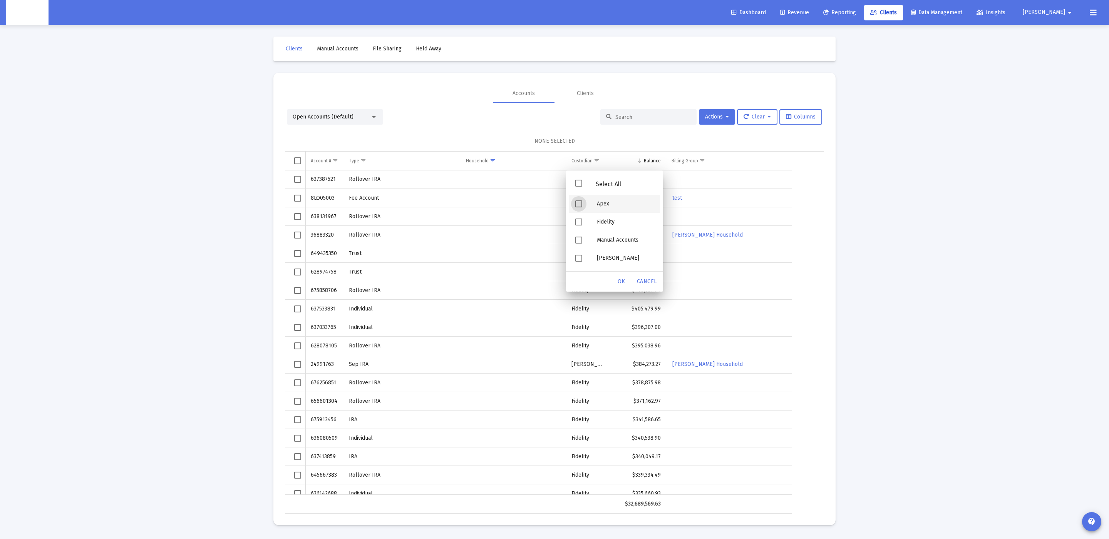
click at [594, 200] on div "Apex" at bounding box center [625, 204] width 69 height 18
click at [623, 283] on span "OK" at bounding box center [622, 281] width 8 height 7
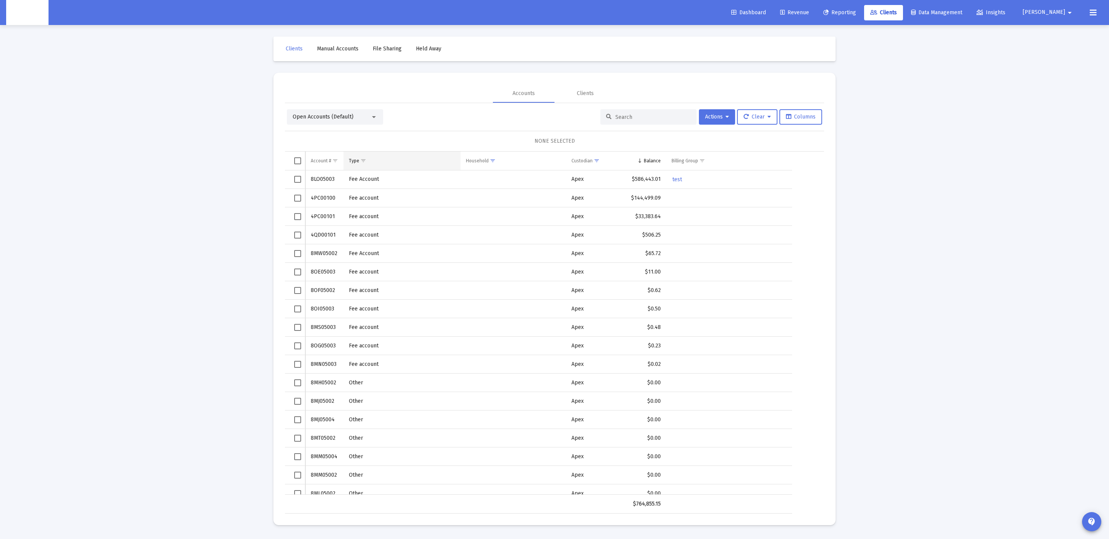
click at [363, 161] on span "Show filter options for column 'Type'" at bounding box center [363, 161] width 6 height 6
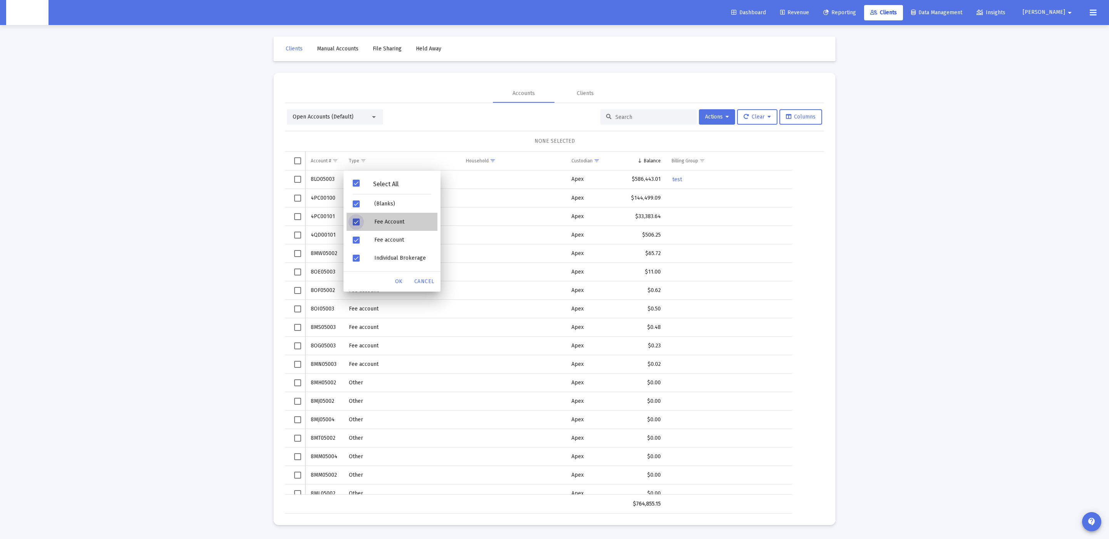
click at [380, 219] on div "Fee Account" at bounding box center [402, 222] width 69 height 18
click at [381, 232] on div "Fee account" at bounding box center [402, 240] width 69 height 18
click at [398, 278] on span "OK" at bounding box center [399, 281] width 8 height 7
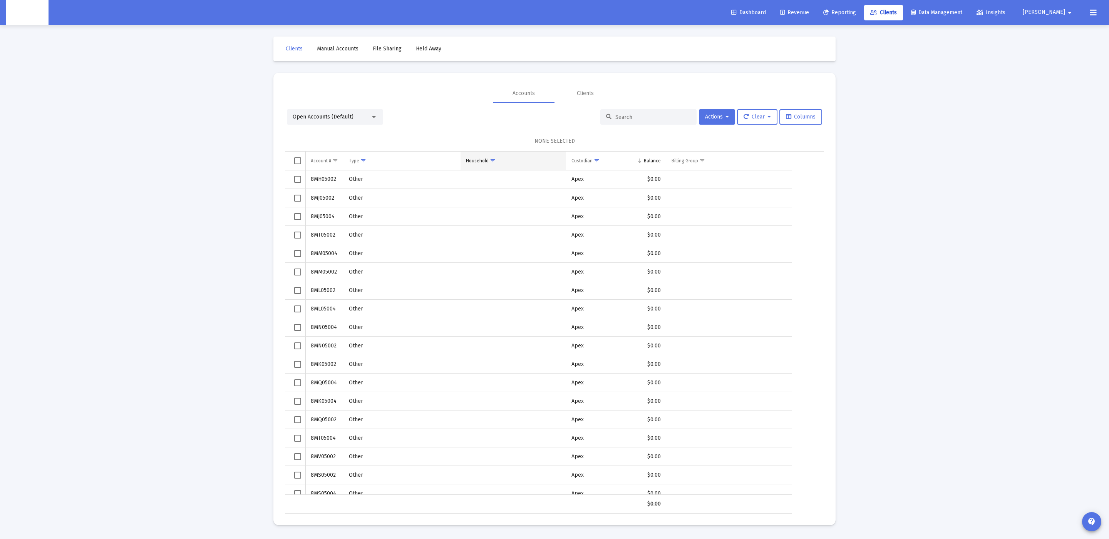
click at [491, 159] on span "Show filter options for column 'Household'" at bounding box center [493, 161] width 6 height 6
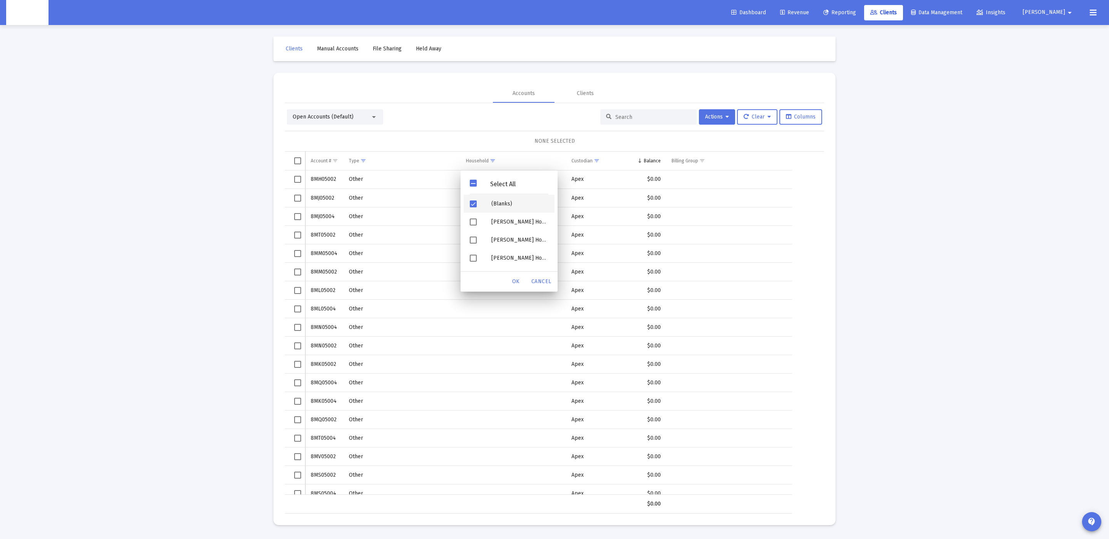
click at [482, 200] on div "Filter options" at bounding box center [475, 204] width 22 height 18
click at [538, 282] on span "Cancel" at bounding box center [541, 281] width 20 height 7
